Goal: Download file/media

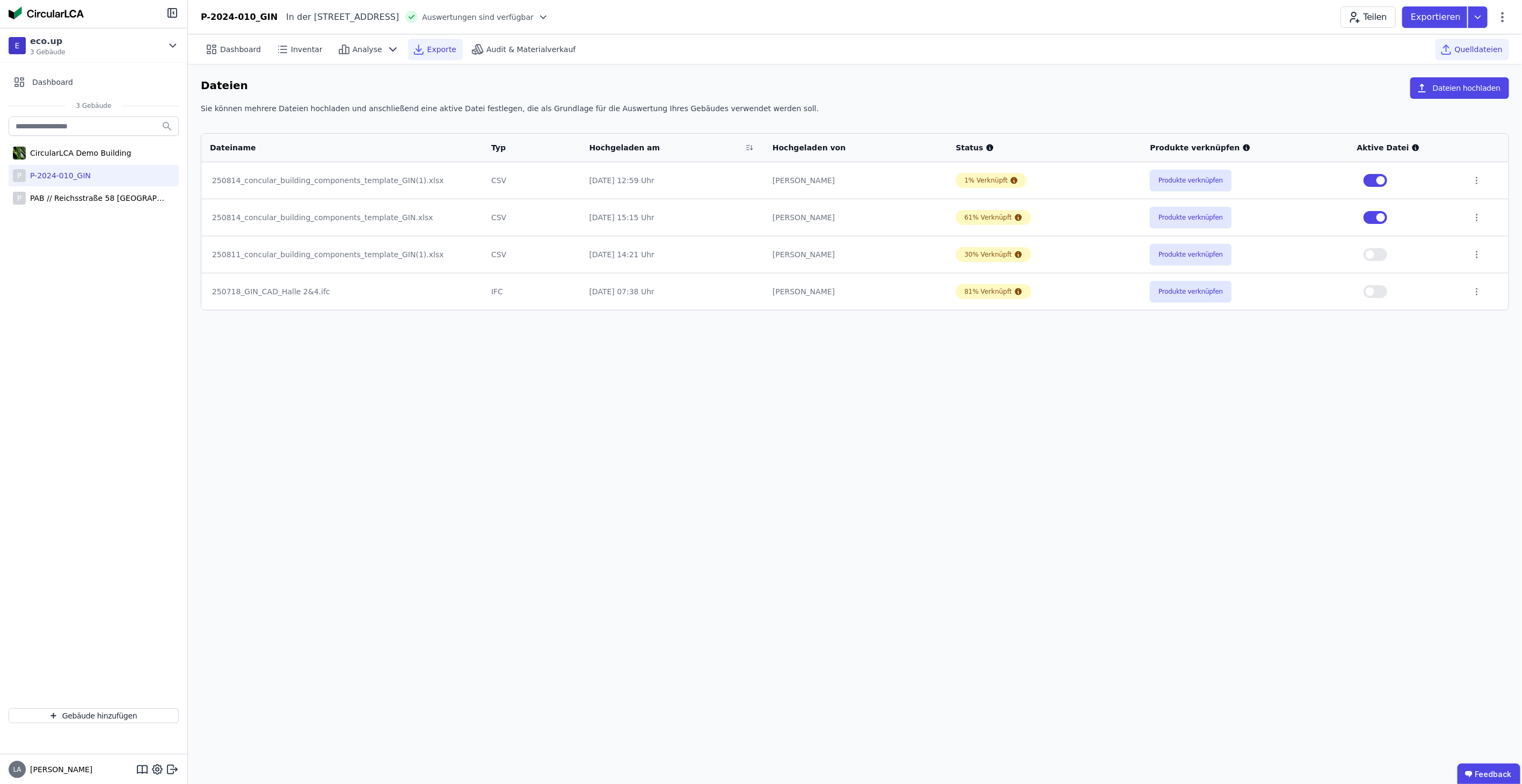
click at [428, 49] on span "Exporte" at bounding box center [441, 50] width 29 height 11
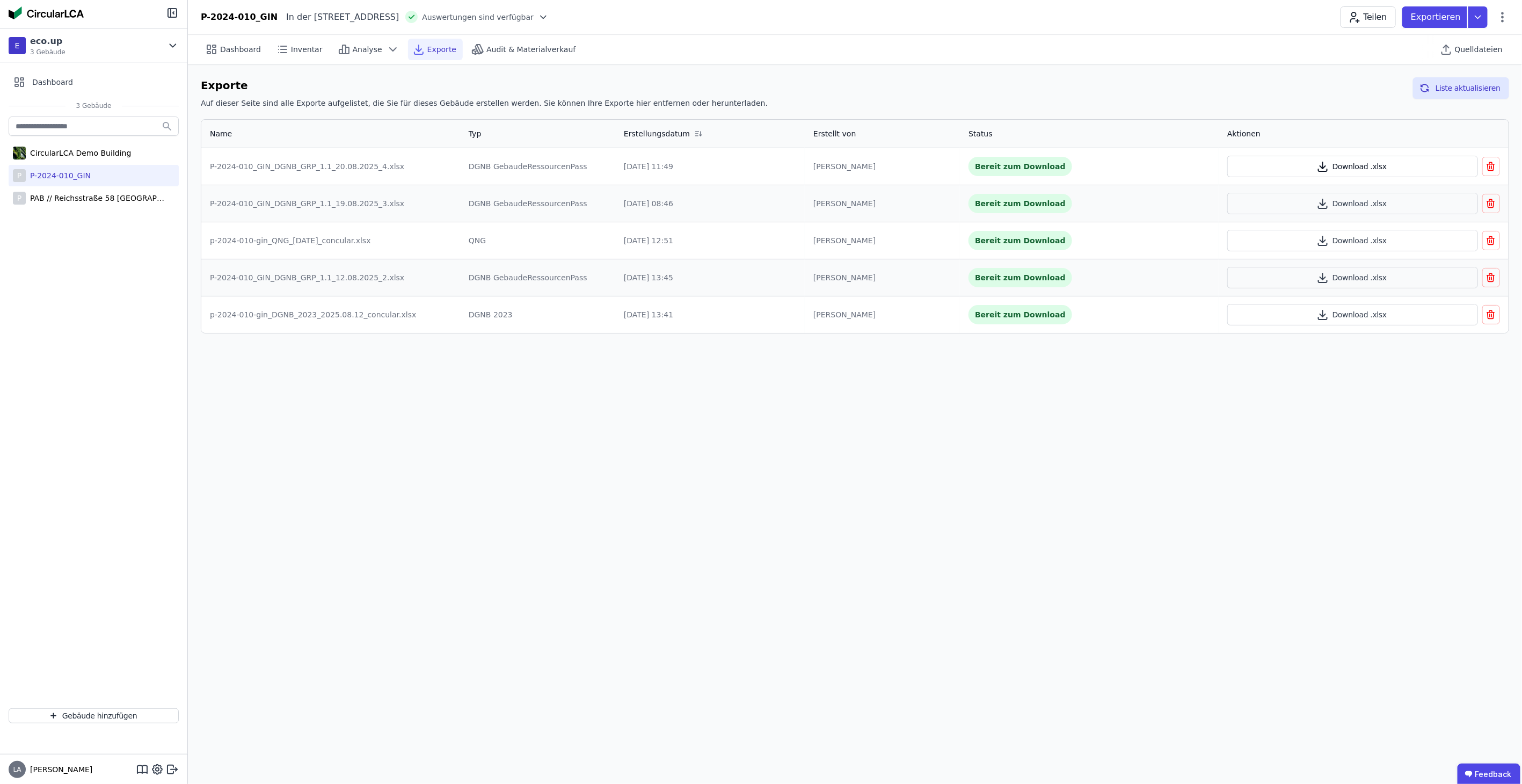
click at [1303, 168] on button "Download .xlsx" at bounding box center [1352, 167] width 251 height 21
click at [44, 193] on div "PAB // Reichsstraße 58 [GEOGRAPHIC_DATA]" at bounding box center [96, 198] width 139 height 11
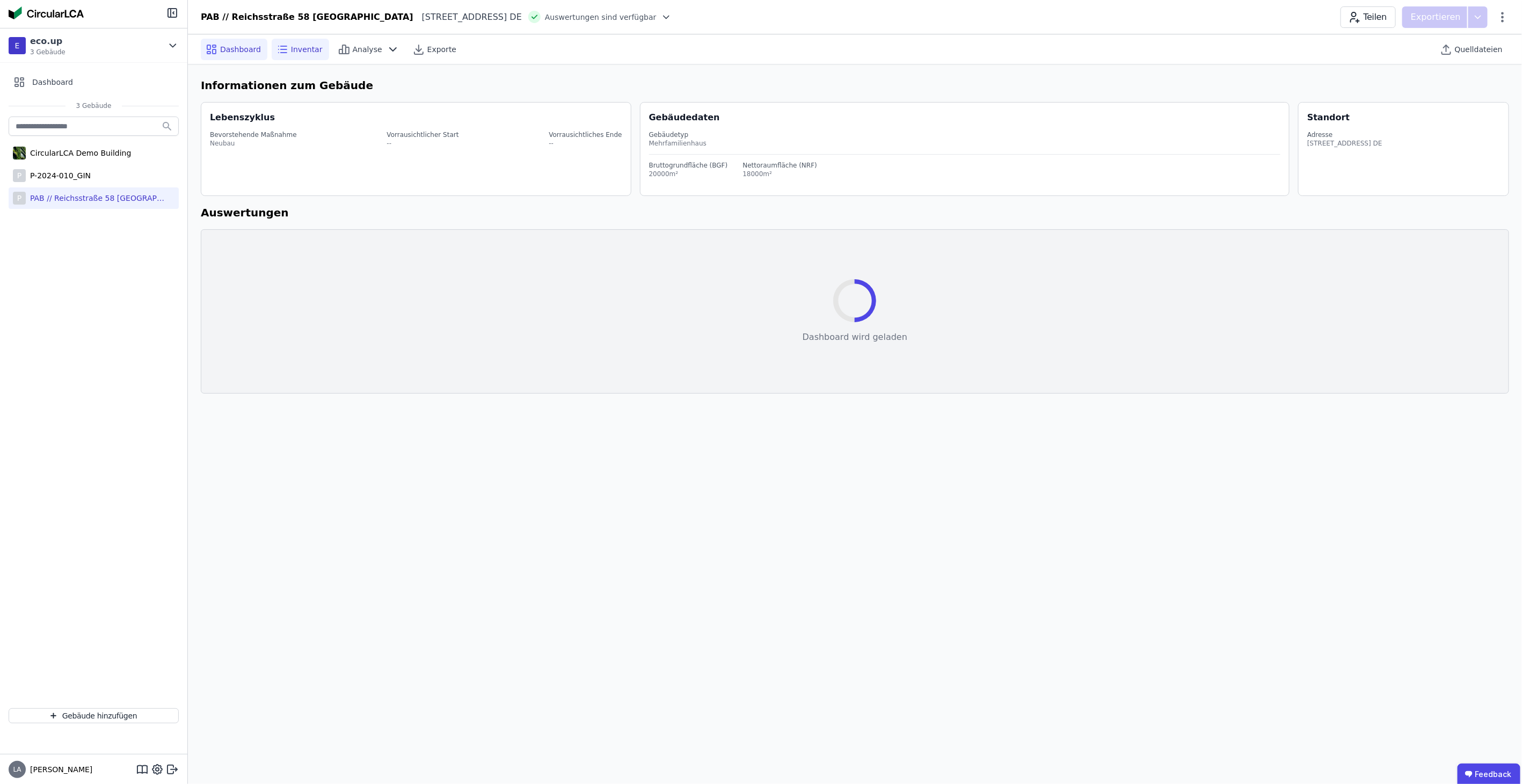
select select "*"
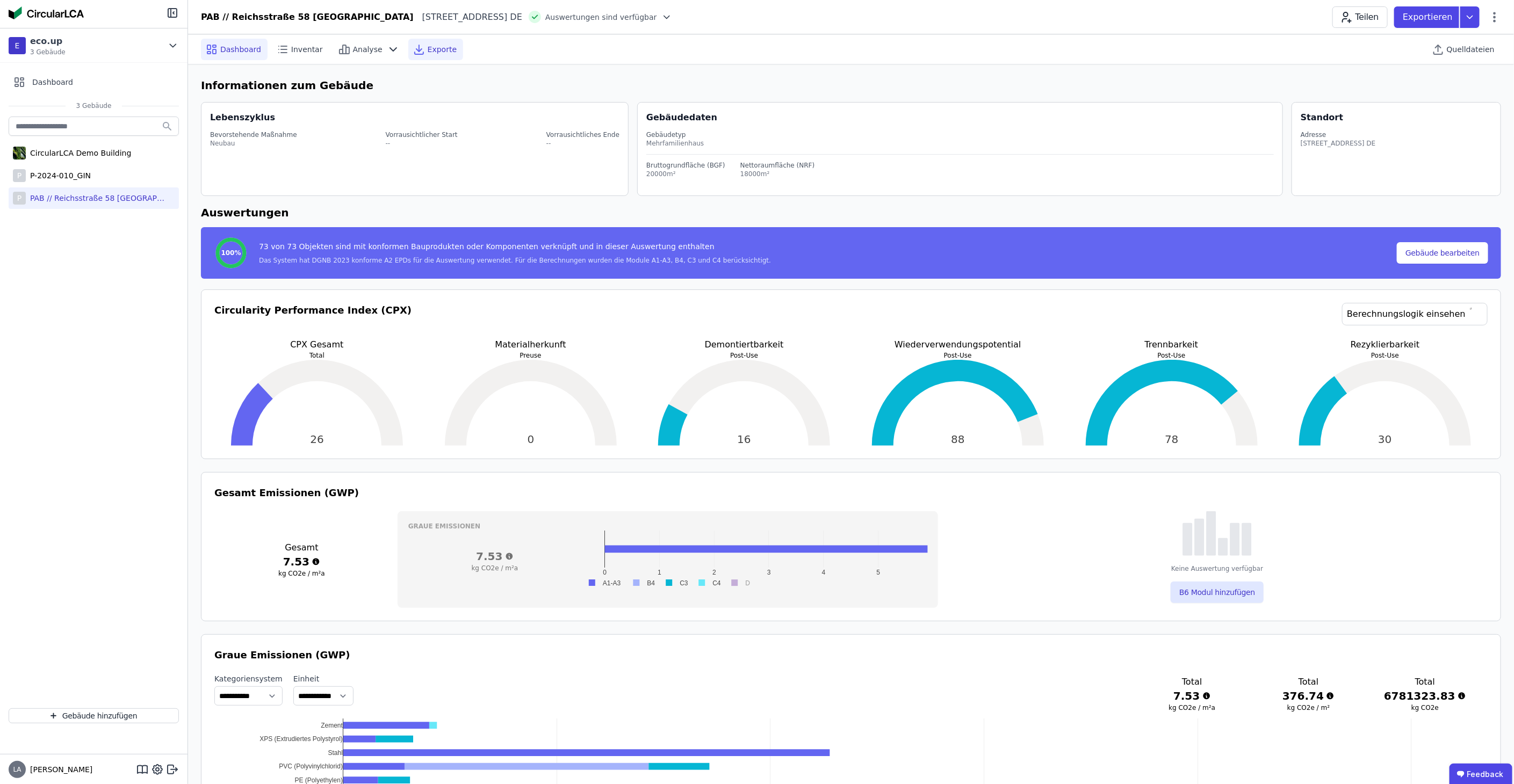
click at [428, 48] on span "Exporte" at bounding box center [442, 50] width 29 height 11
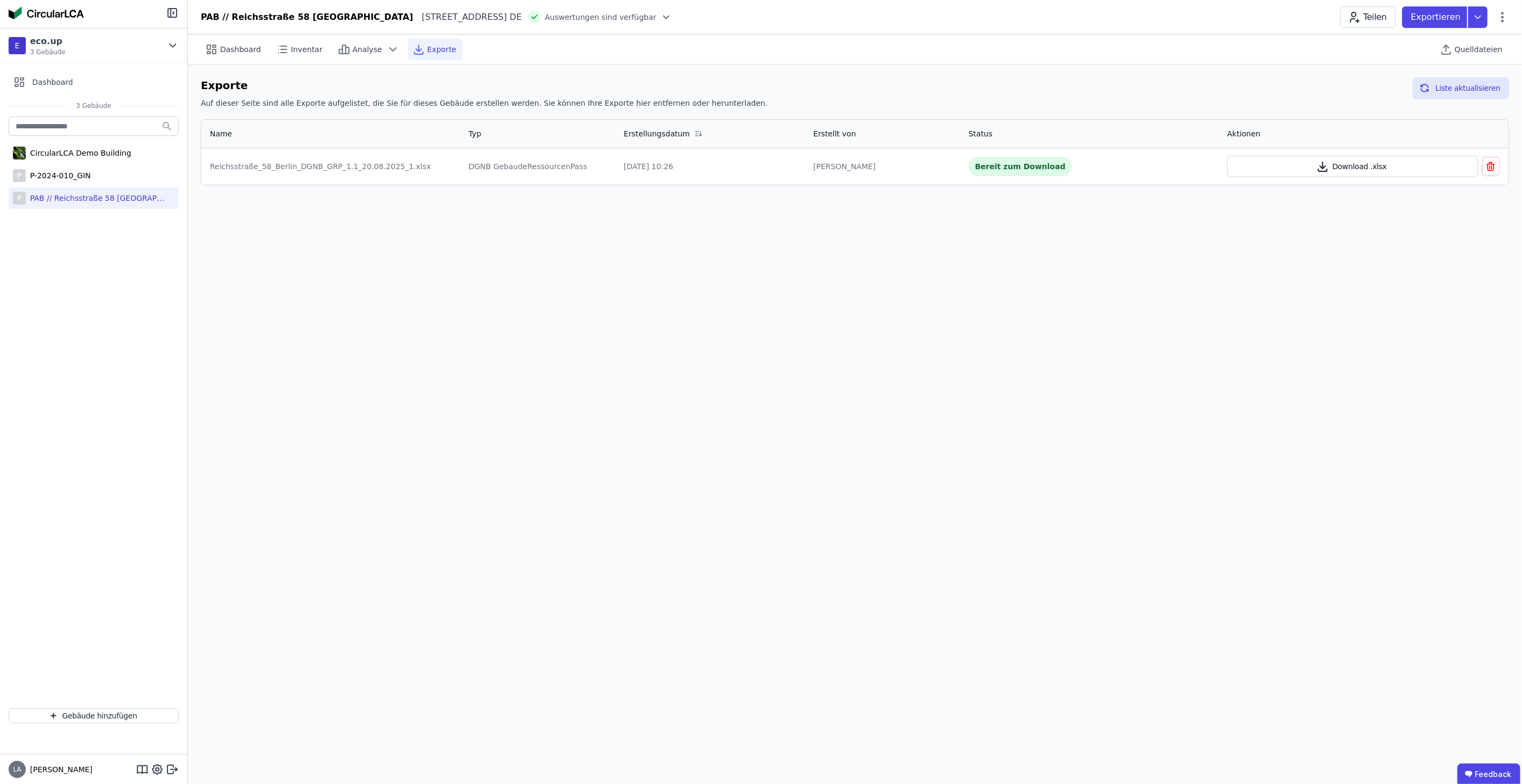
click at [1323, 165] on icon "button" at bounding box center [1323, 165] width 0 height 6
